Goal: Task Accomplishment & Management: Use online tool/utility

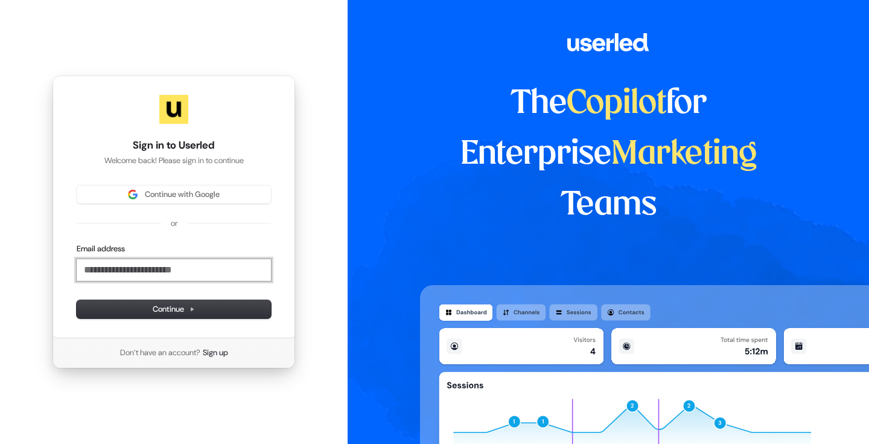
click at [170, 267] on input "Email address" at bounding box center [174, 270] width 194 height 22
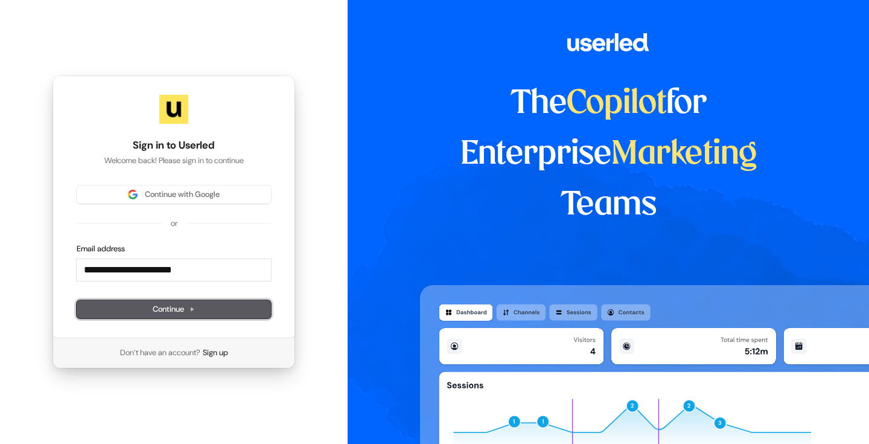
click at [177, 307] on span "Continue" at bounding box center [174, 309] width 42 height 11
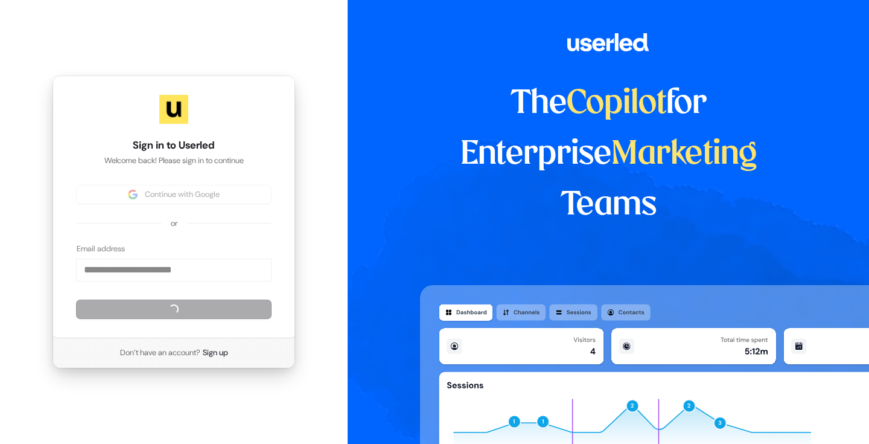
type input "**********"
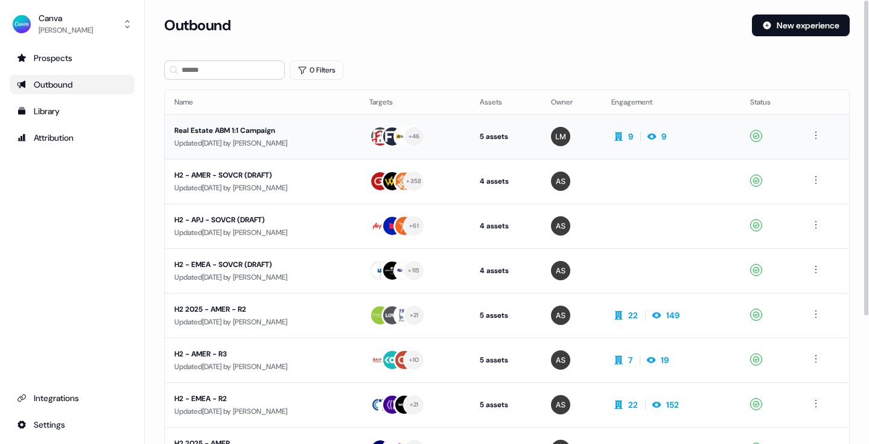
click at [206, 124] on div "Real Estate ABM 1:1 Campaign" at bounding box center [262, 130] width 176 height 12
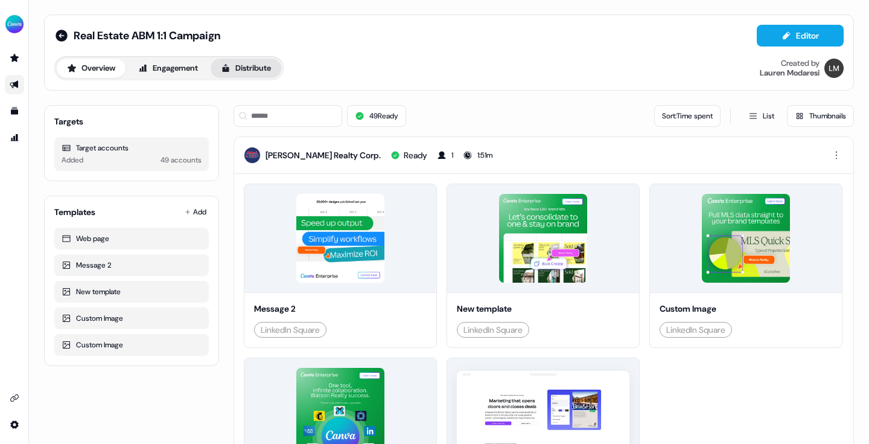
click at [254, 64] on button "Distribute" at bounding box center [246, 68] width 71 height 19
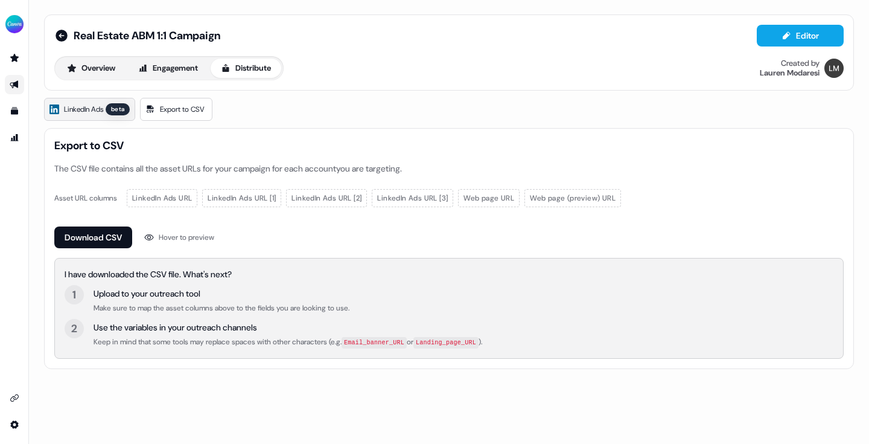
click at [115, 108] on div "beta" at bounding box center [118, 109] width 24 height 12
